Goal: Information Seeking & Learning: Learn about a topic

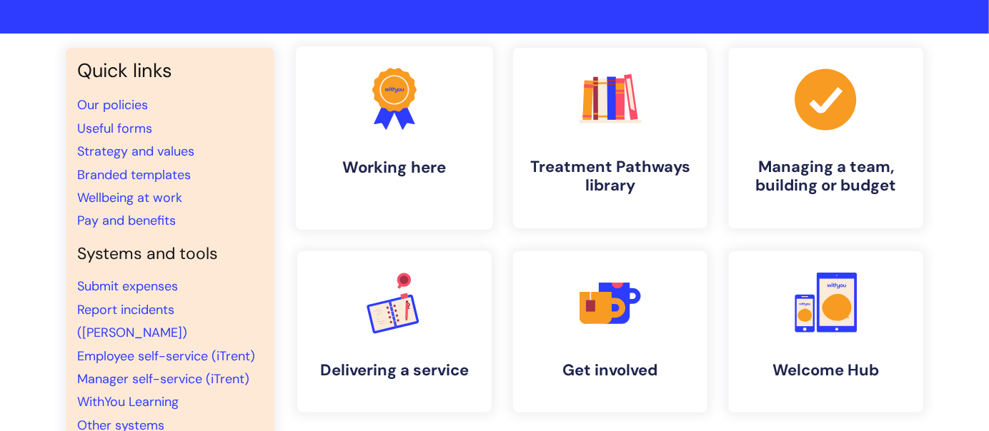
scroll to position [76, 0]
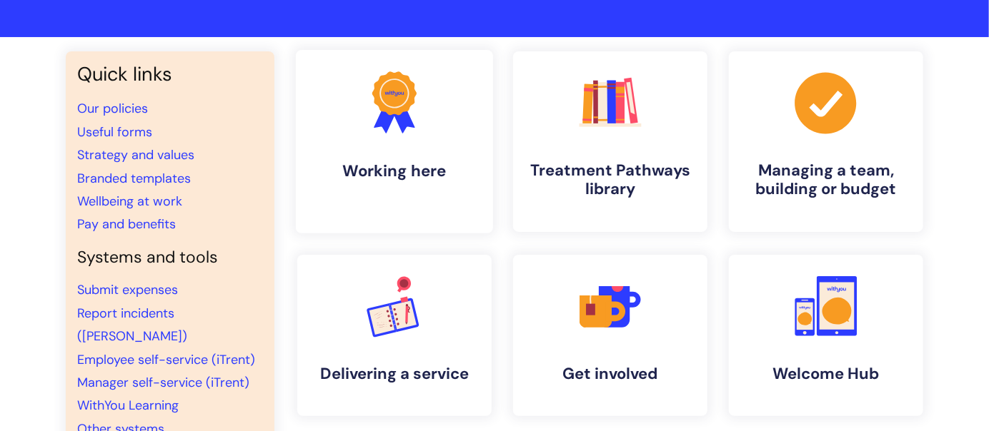
click at [399, 175] on h4 "Working here" at bounding box center [394, 170] width 174 height 19
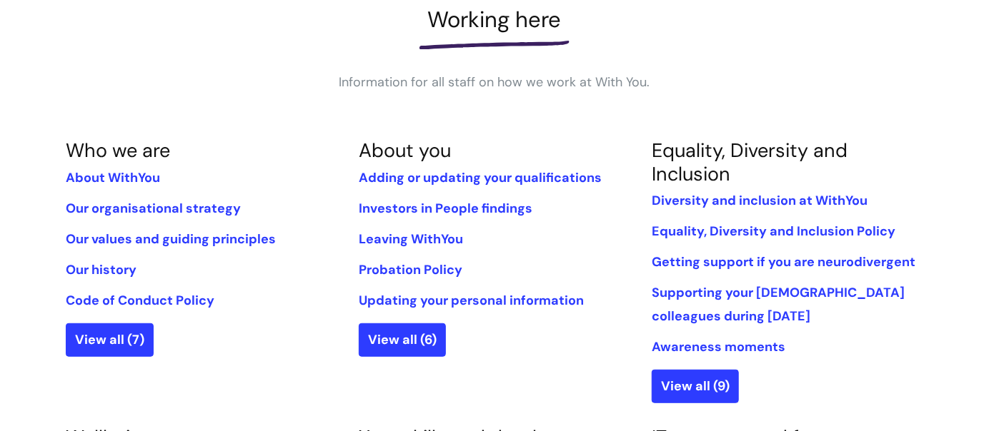
scroll to position [231, 0]
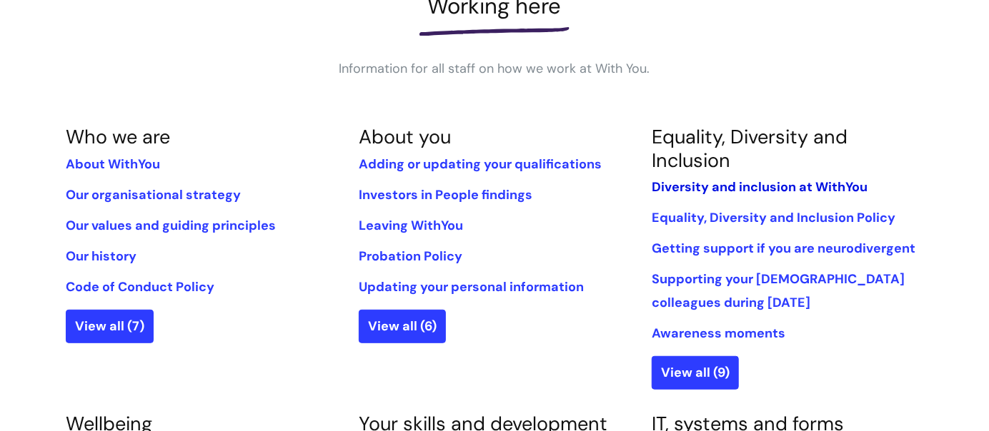
click at [741, 186] on link "Diversity and inclusion at WithYou" at bounding box center [759, 187] width 216 height 17
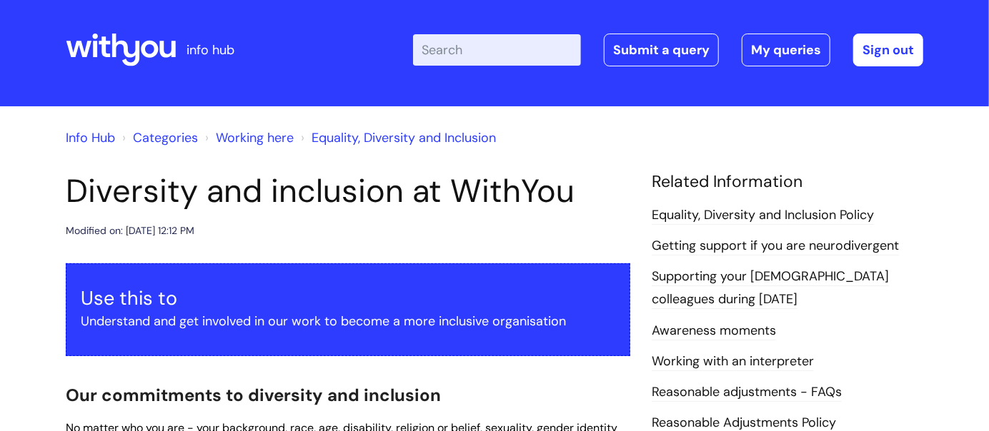
scroll to position [4, 0]
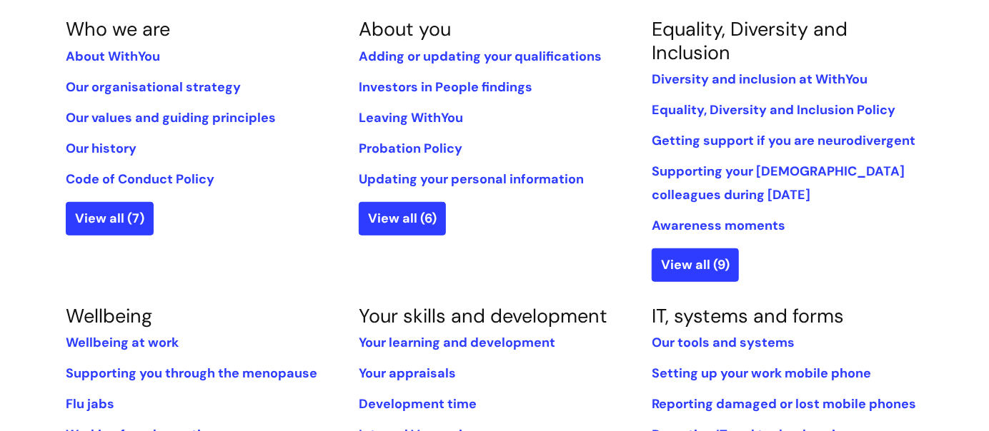
scroll to position [336, 0]
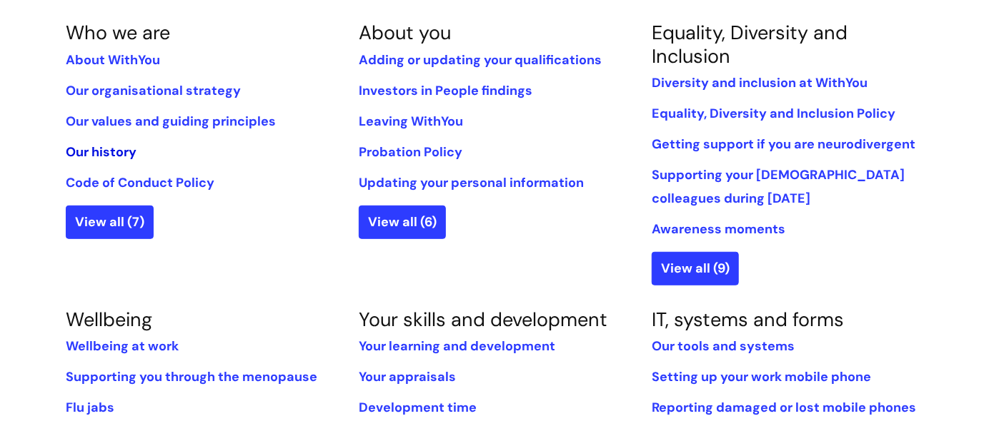
click at [106, 156] on link "Our history" at bounding box center [101, 152] width 71 height 17
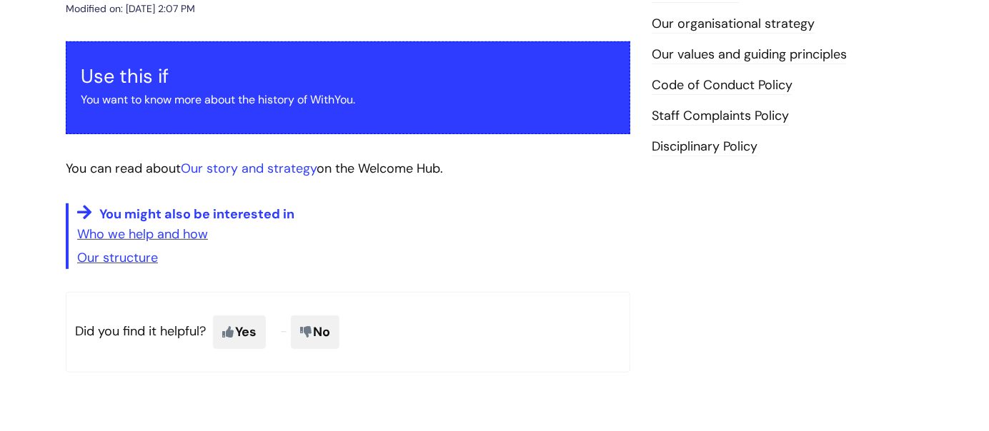
scroll to position [234, 0]
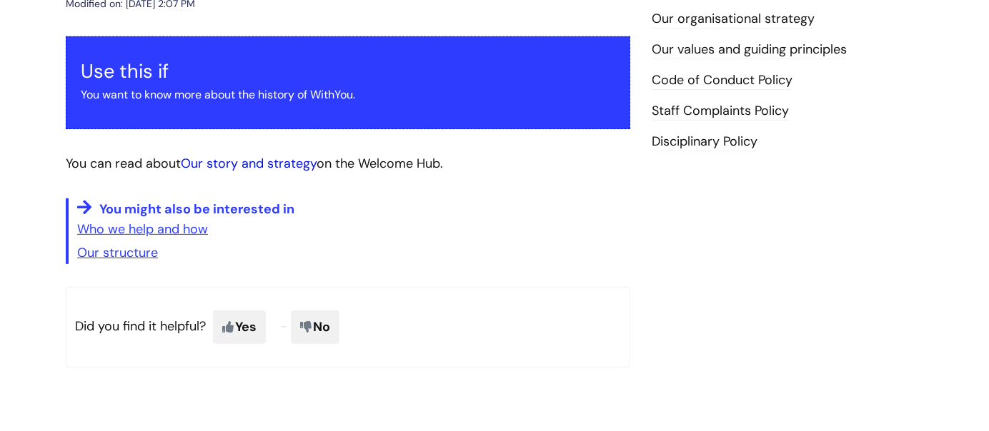
click at [256, 164] on link "Our story and strategy" at bounding box center [249, 163] width 136 height 17
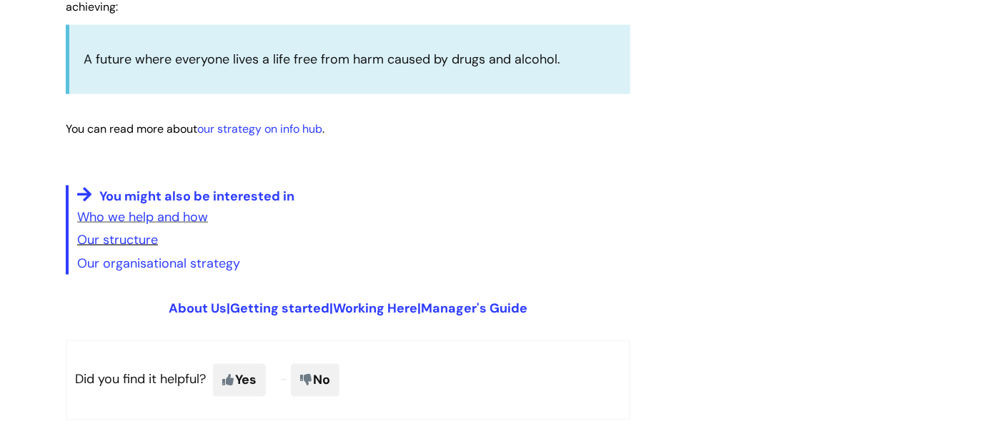
scroll to position [3679, 0]
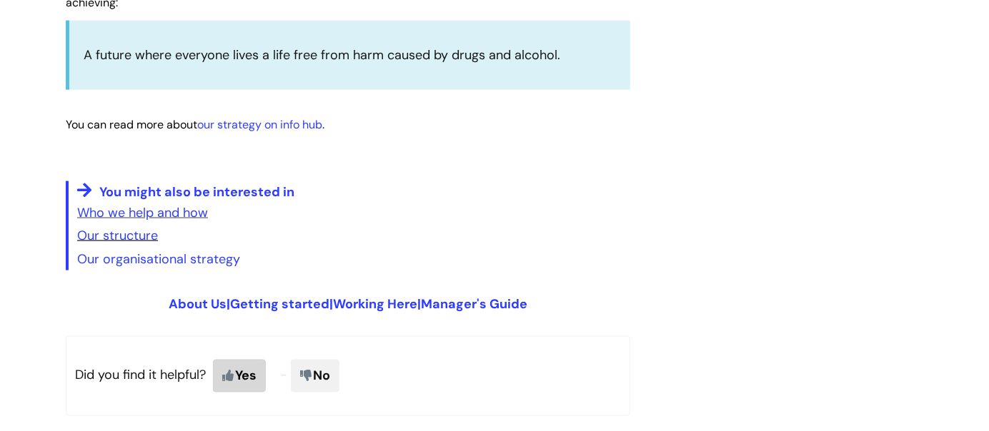
click at [251, 360] on span "Yes" at bounding box center [239, 376] width 53 height 33
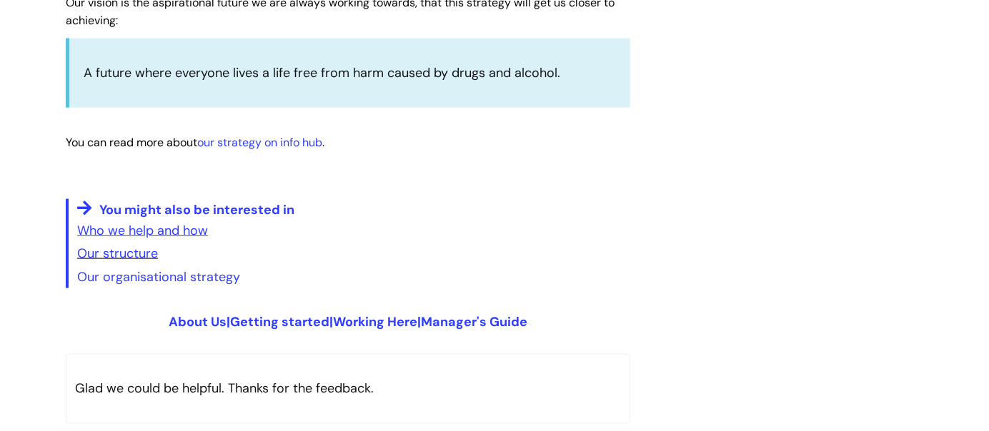
scroll to position [3657, 0]
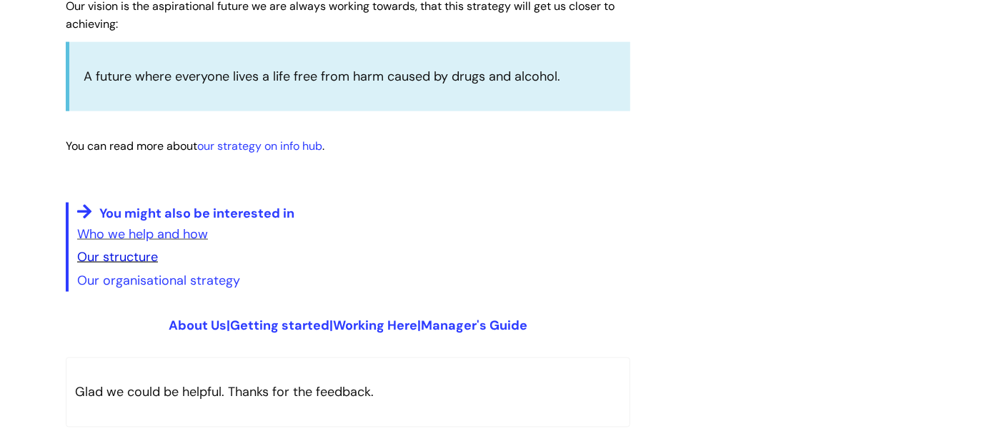
click at [114, 249] on link "Our structure" at bounding box center [117, 257] width 81 height 17
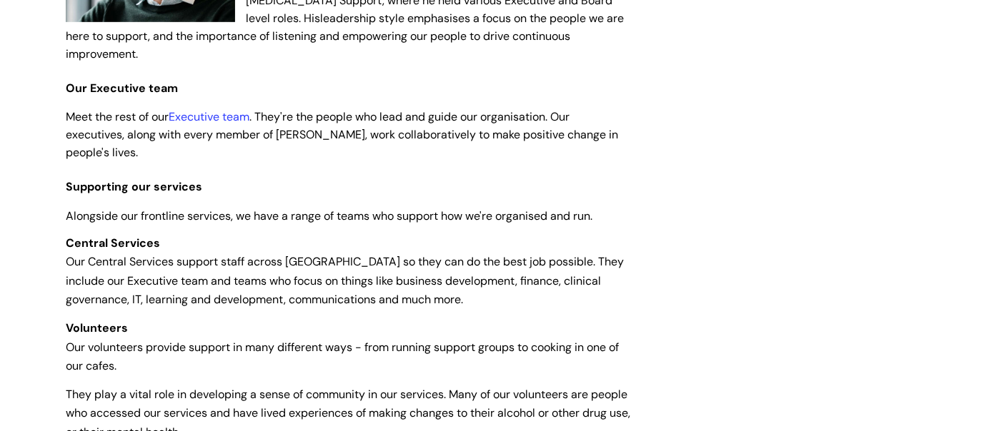
scroll to position [419, 0]
click at [196, 109] on link "Executive team" at bounding box center [209, 116] width 81 height 15
